Goal: Transaction & Acquisition: Purchase product/service

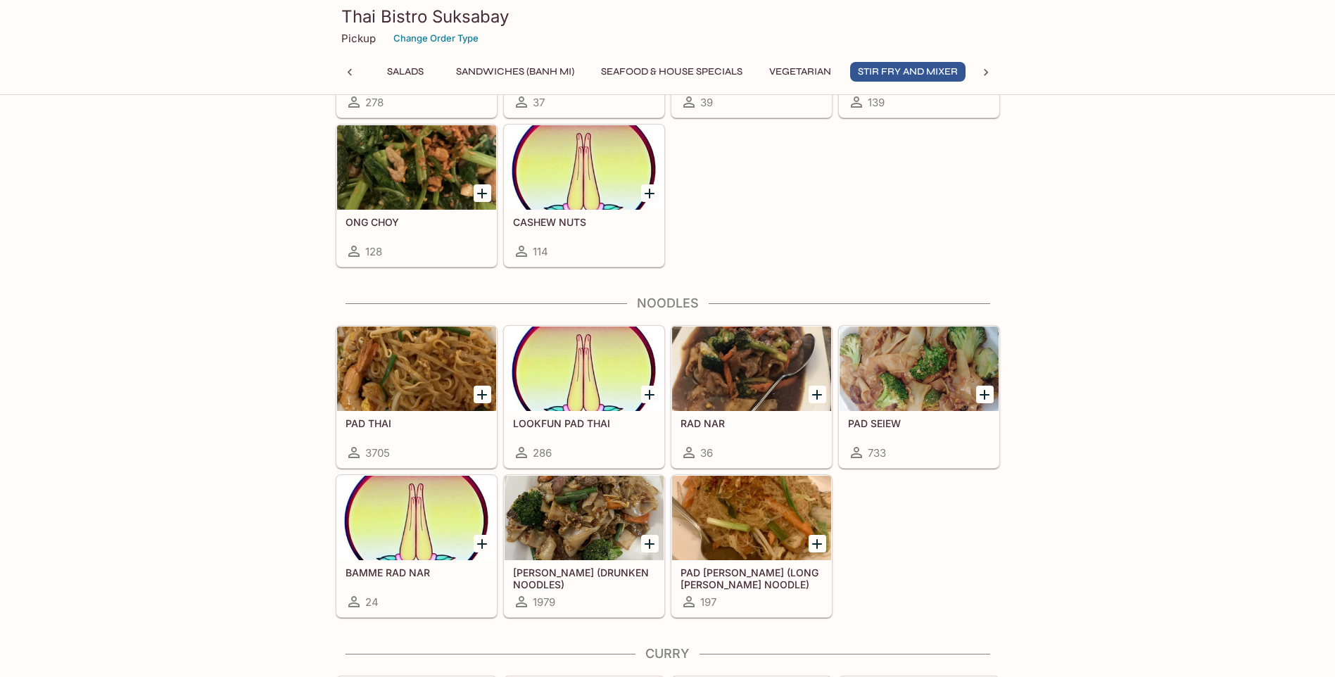
scroll to position [3026, 0]
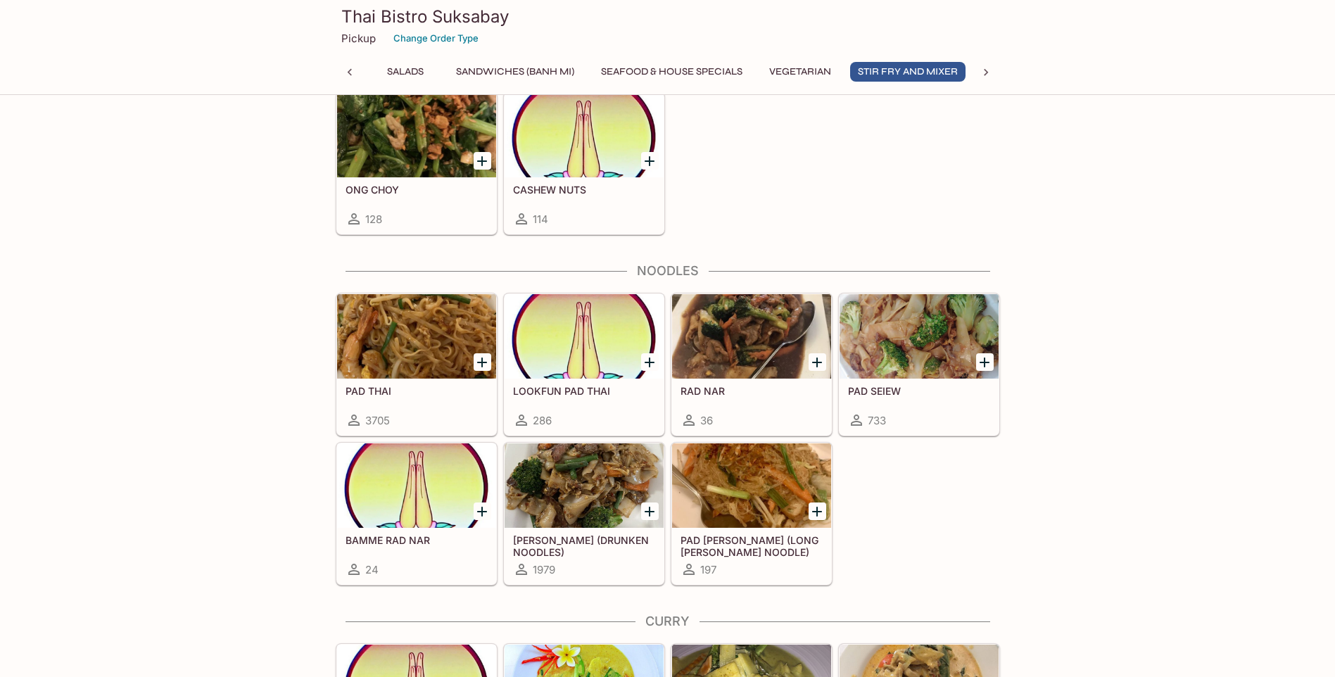
click at [878, 347] on div at bounding box center [918, 336] width 159 height 84
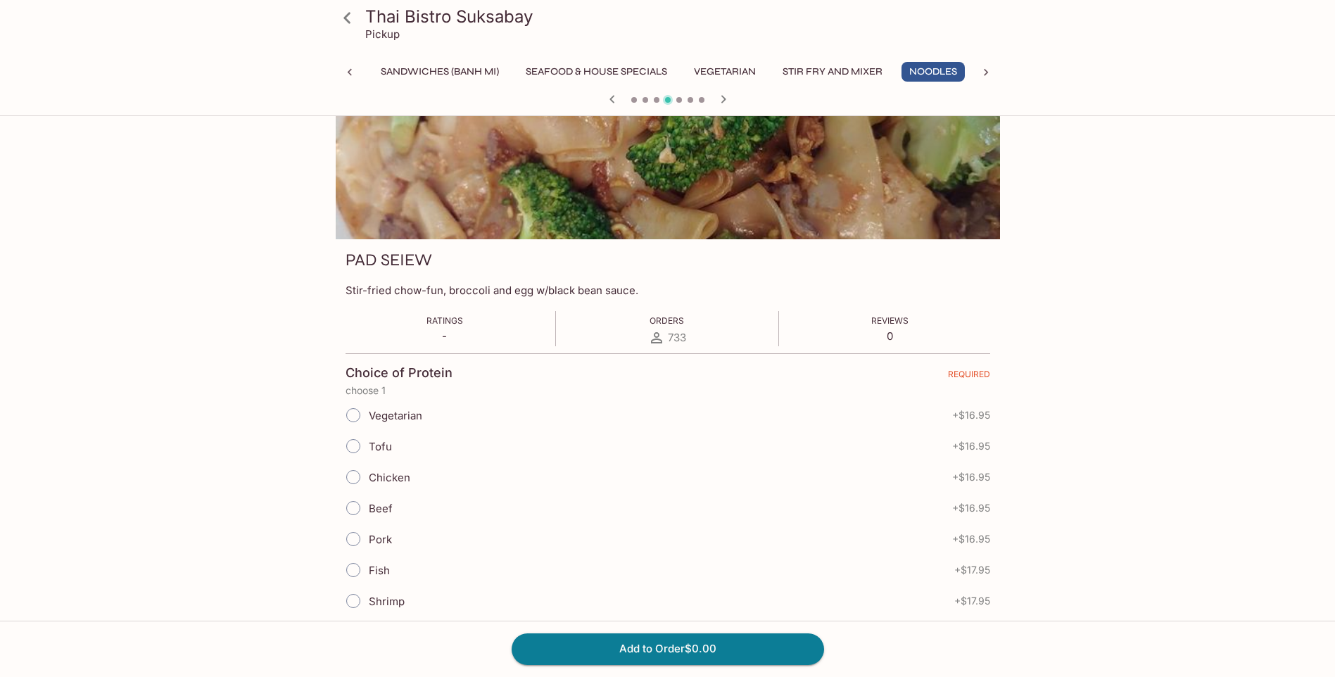
scroll to position [23, 0]
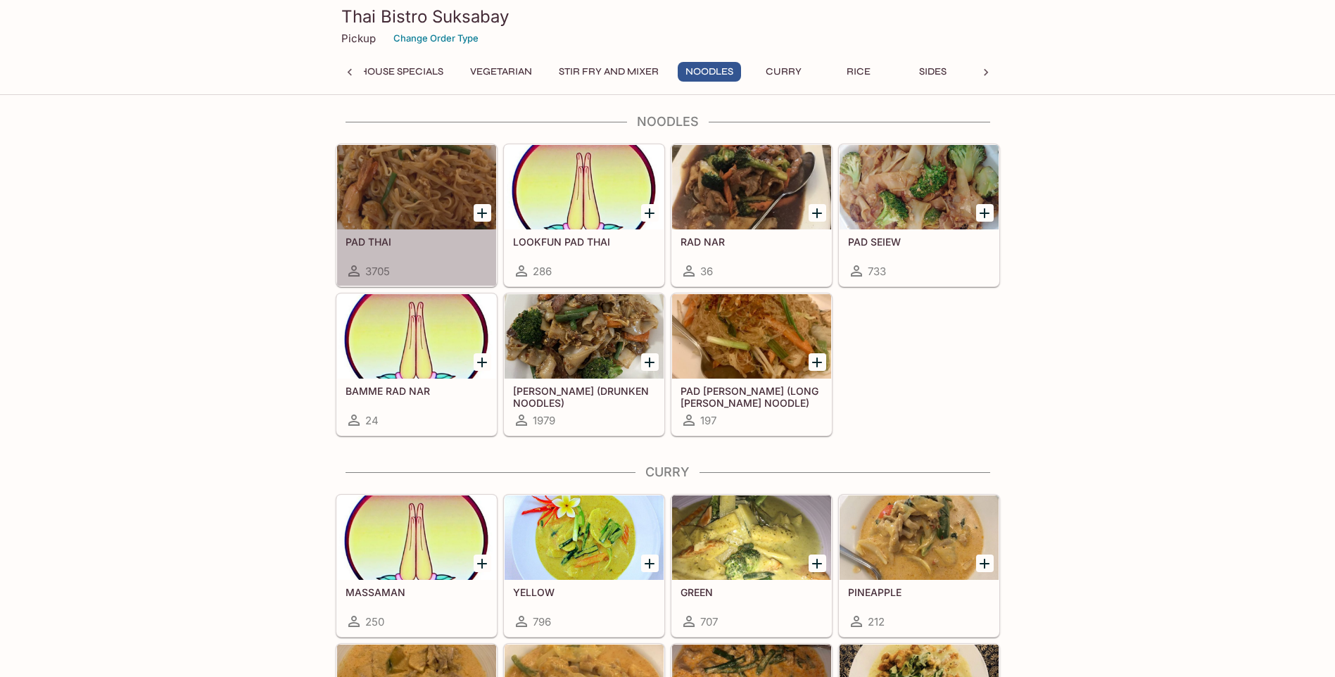
click at [376, 227] on div at bounding box center [416, 187] width 159 height 84
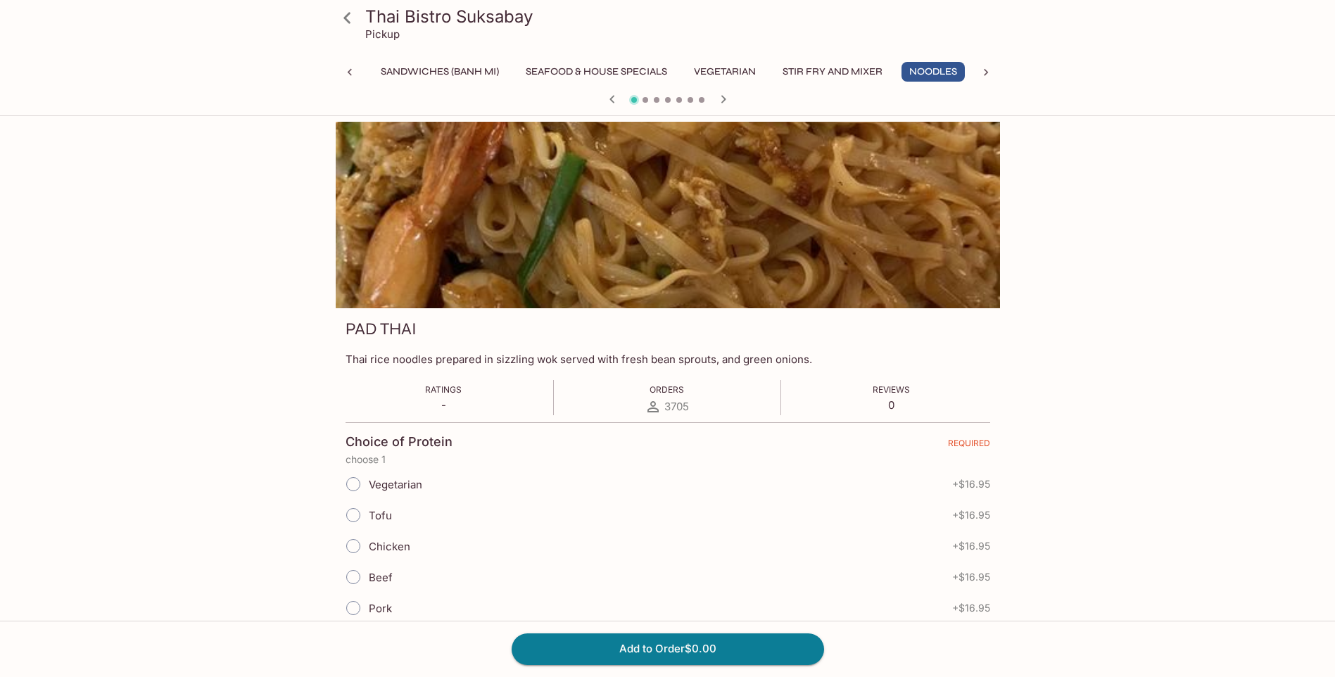
click at [353, 547] on input "Chicken" at bounding box center [353, 546] width 30 height 30
radio input "true"
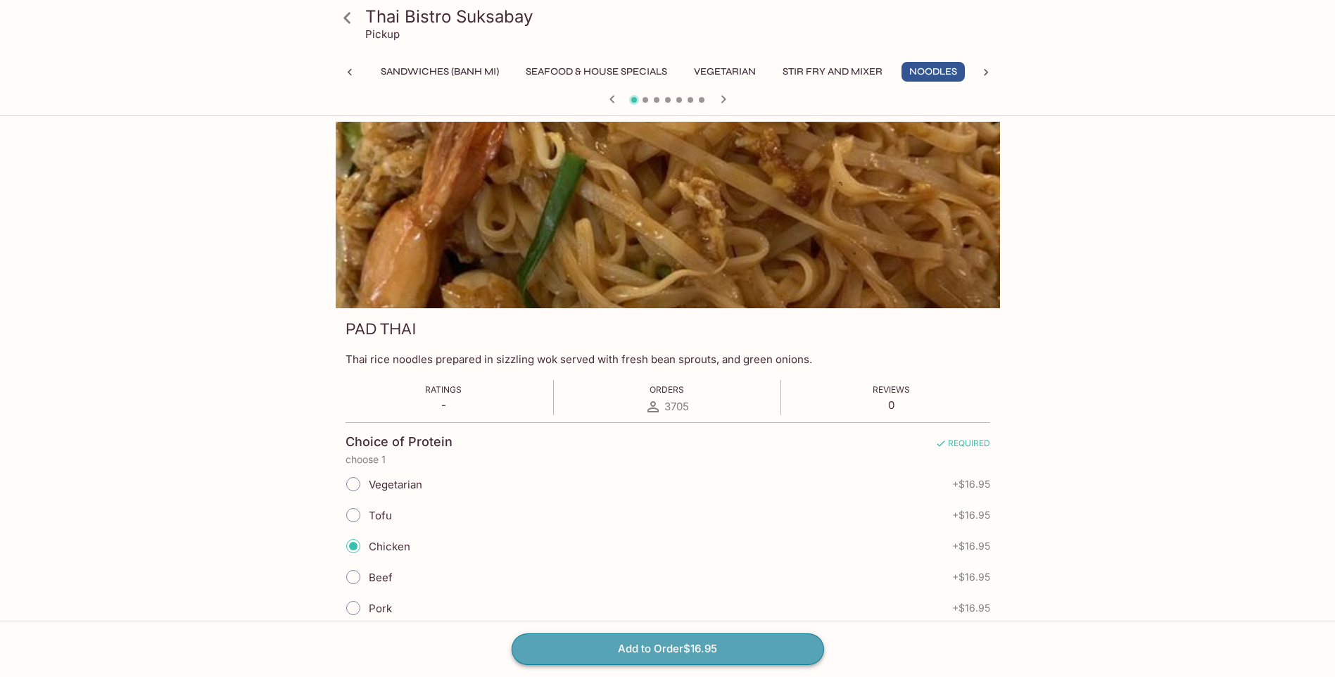
click at [588, 633] on button "Add to Order $16.95" at bounding box center [668, 648] width 312 height 31
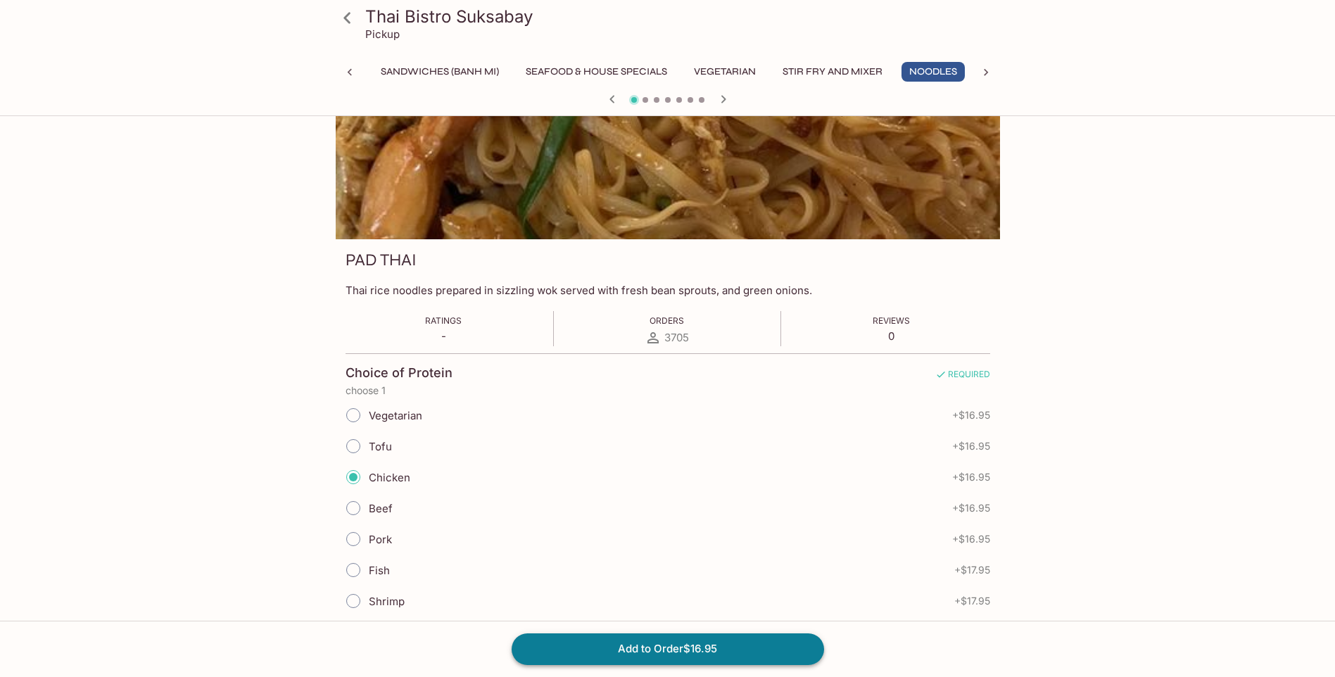
scroll to position [134, 0]
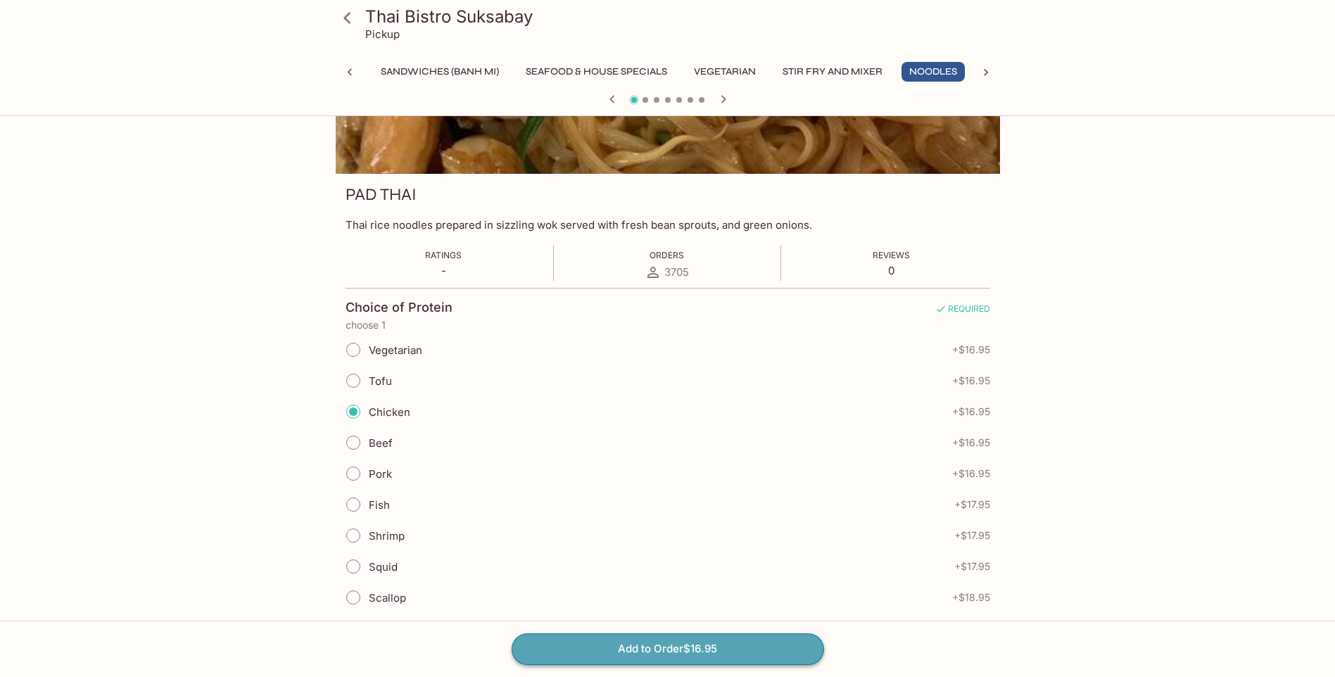
click at [616, 651] on button "Add to Order $16.95" at bounding box center [668, 648] width 312 height 31
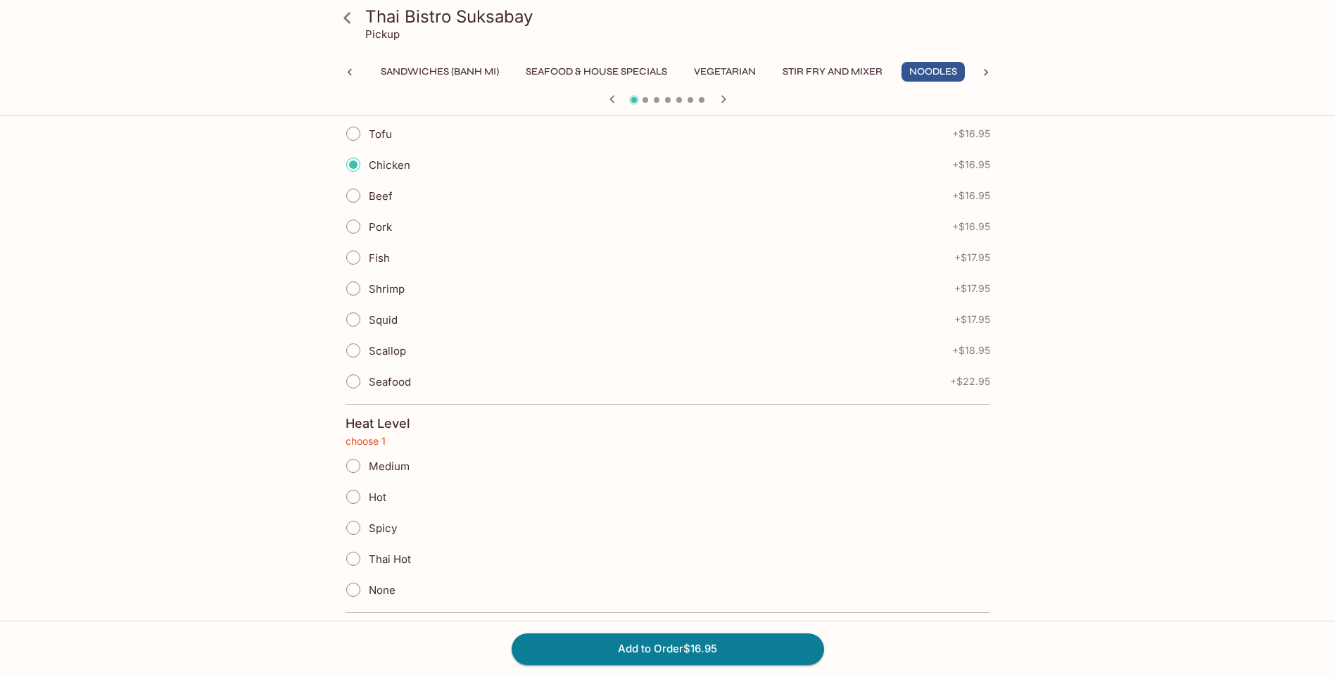
scroll to position [416, 0]
click at [354, 467] on input "Hot" at bounding box center [353, 462] width 30 height 30
radio input "true"
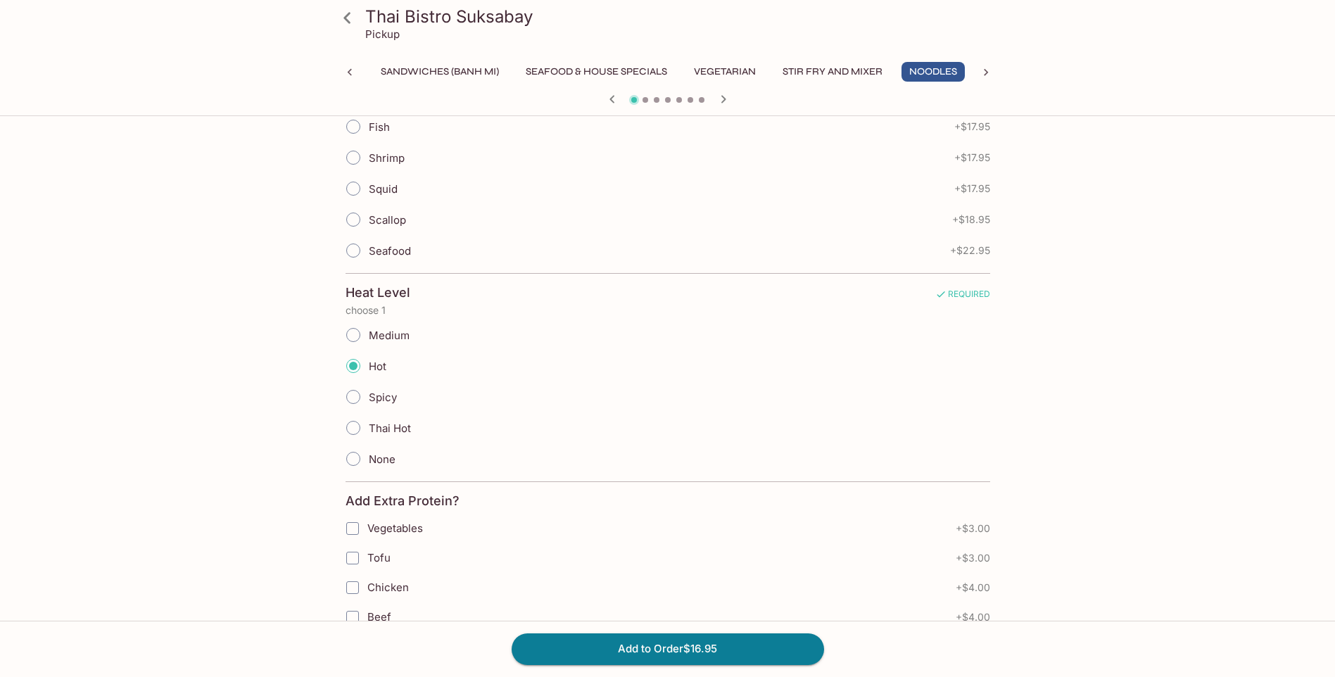
scroll to position [697, 0]
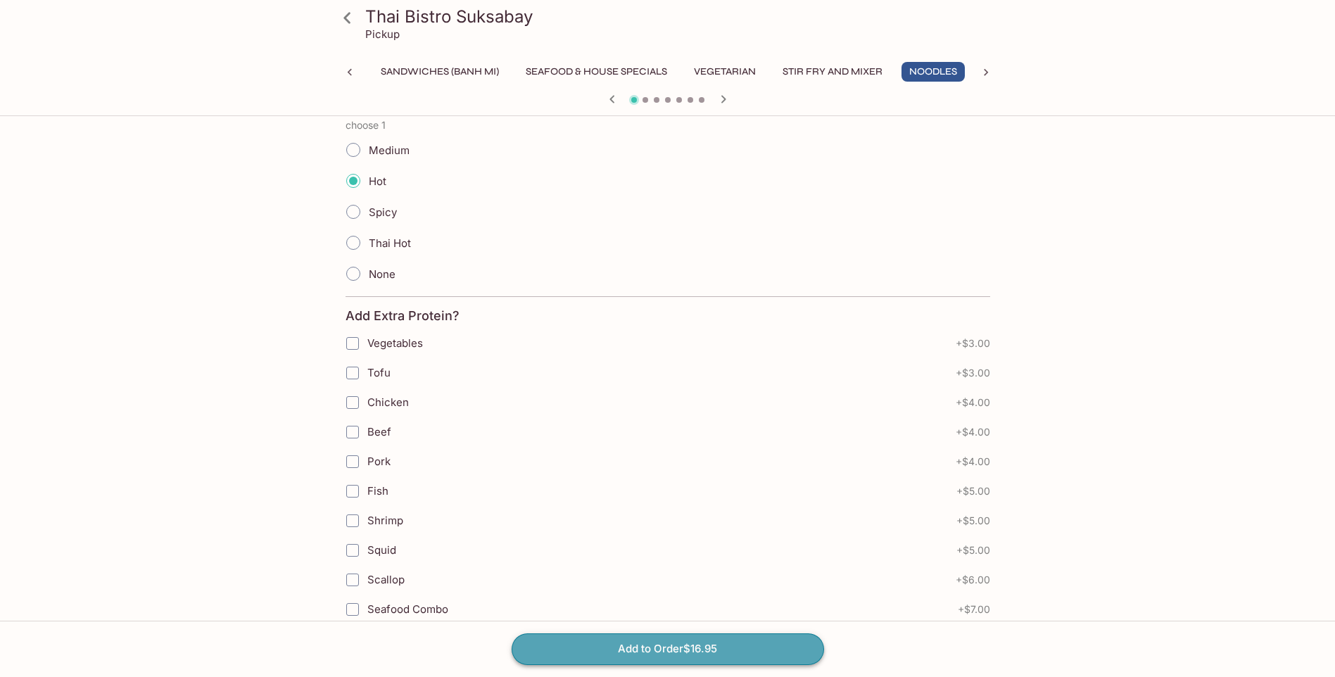
click at [636, 647] on button "Add to Order $16.95" at bounding box center [668, 648] width 312 height 31
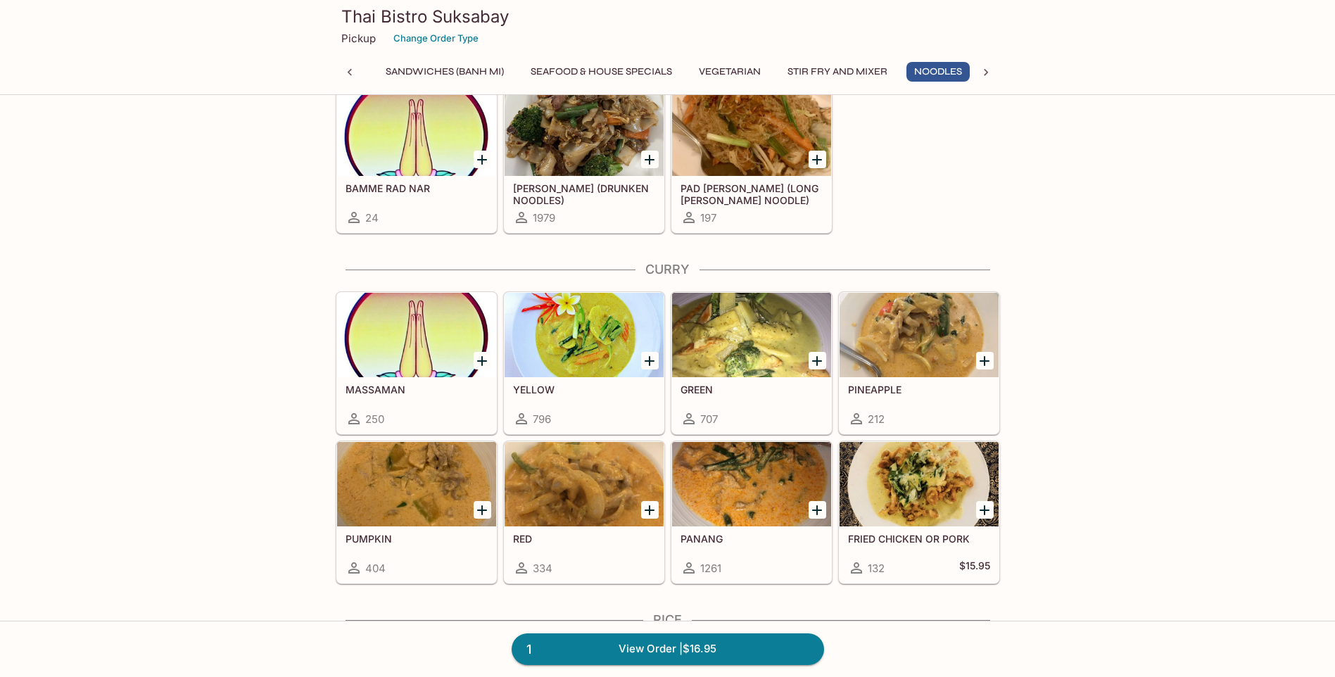
scroll to position [0, 348]
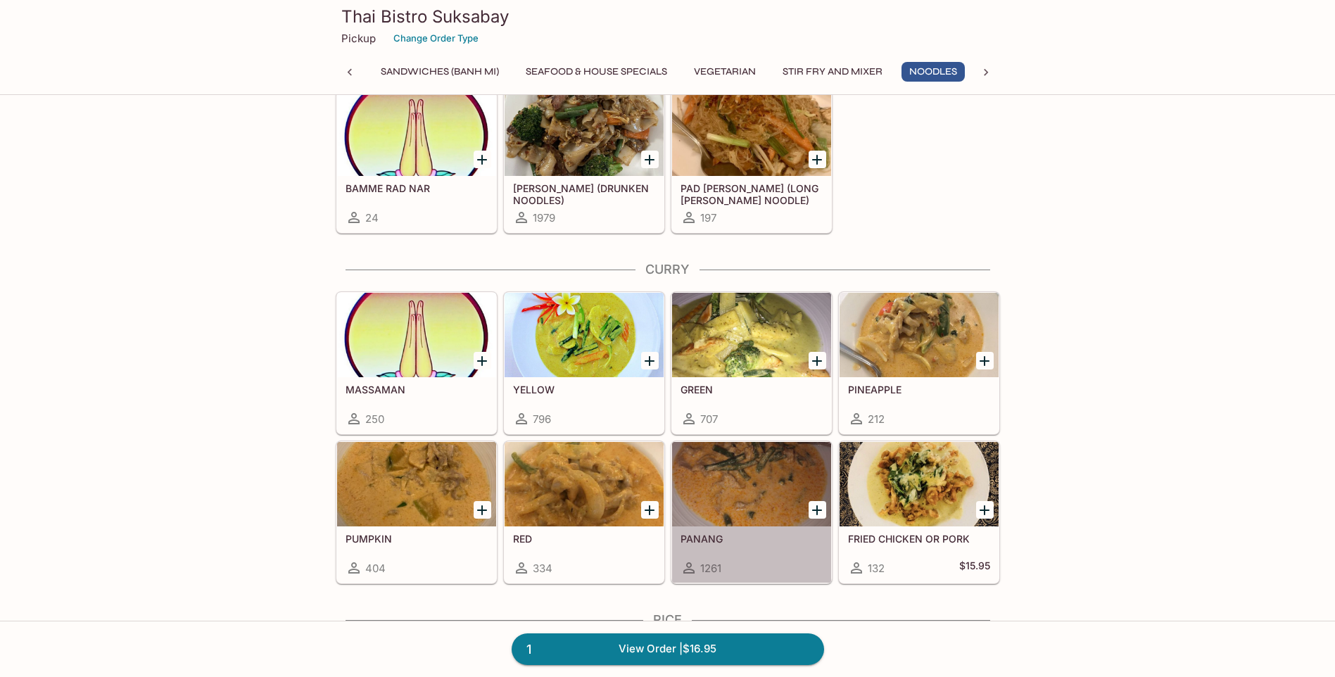
click at [729, 507] on div at bounding box center [751, 484] width 159 height 84
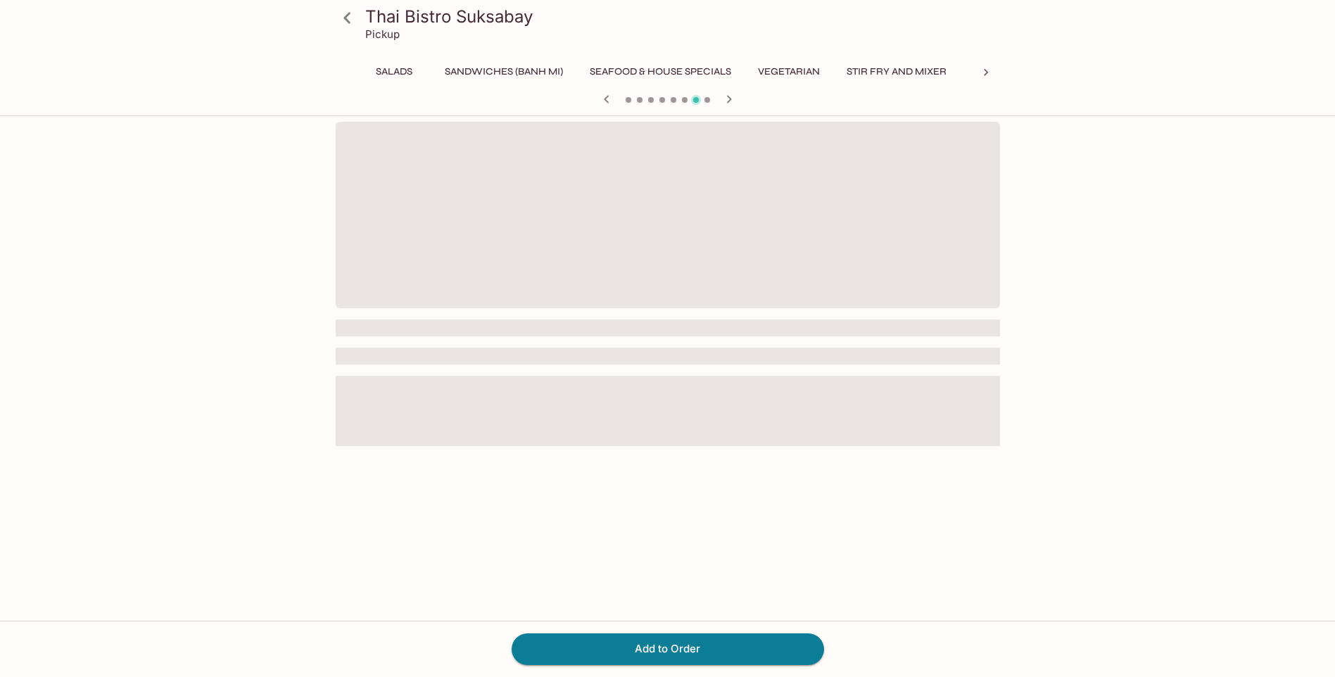
scroll to position [0, 422]
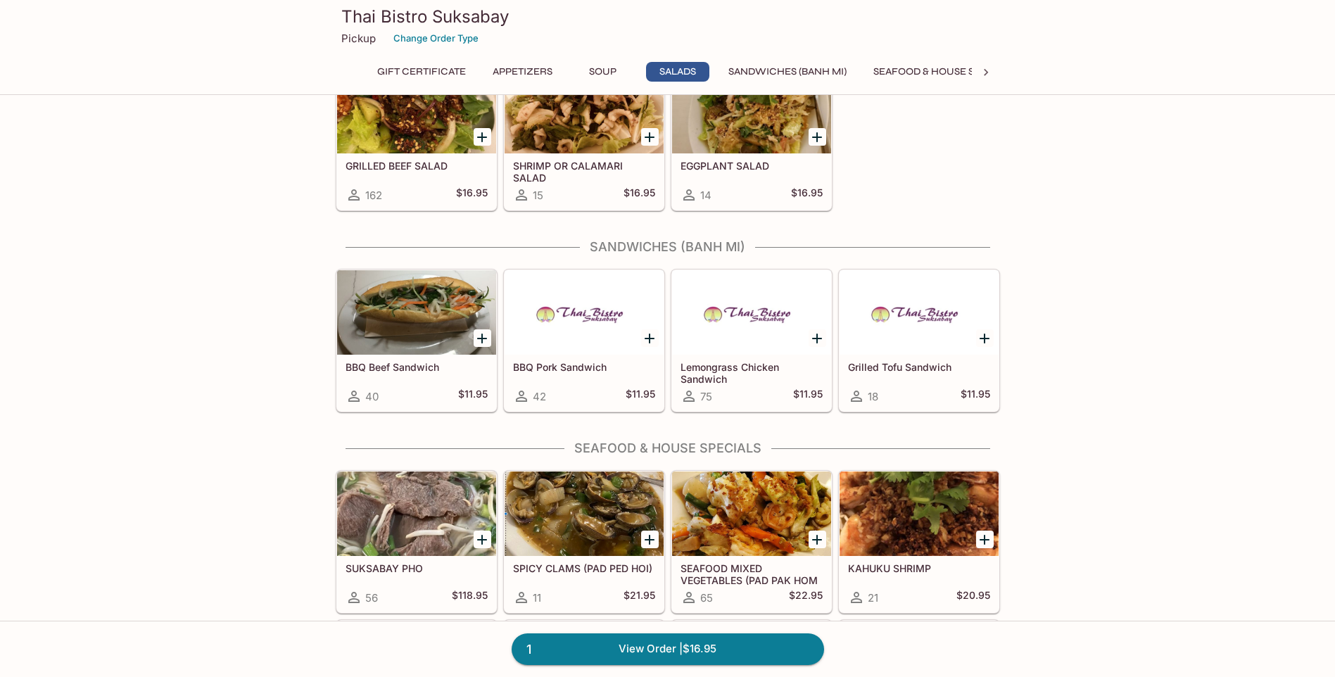
scroll to position [1464, 0]
